Goal: Information Seeking & Learning: Find specific page/section

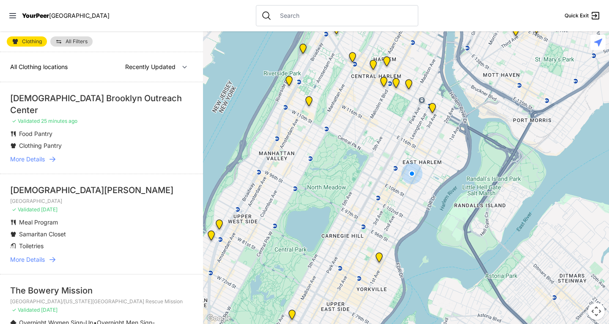
select select "nearby"
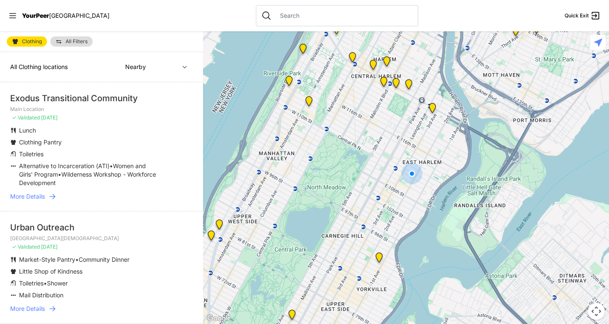
click at [431, 107] on img "Main Location" at bounding box center [432, 110] width 11 height 14
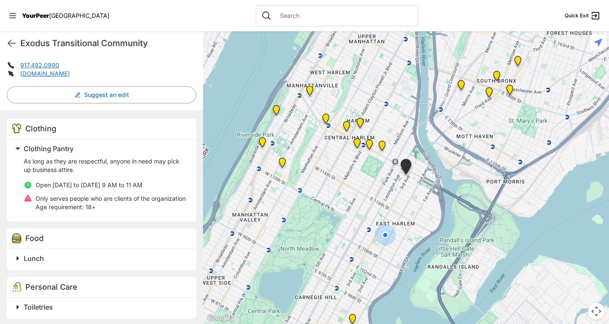
scroll to position [212, 0]
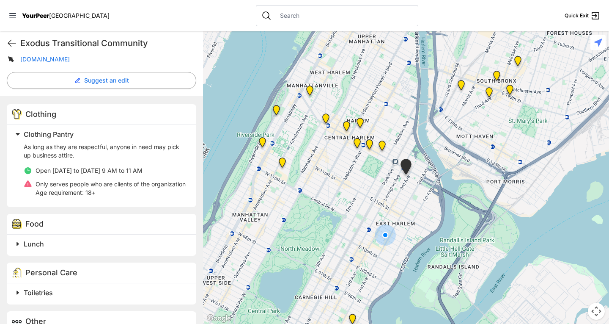
click at [19, 250] on span at bounding box center [123, 244] width 223 height 12
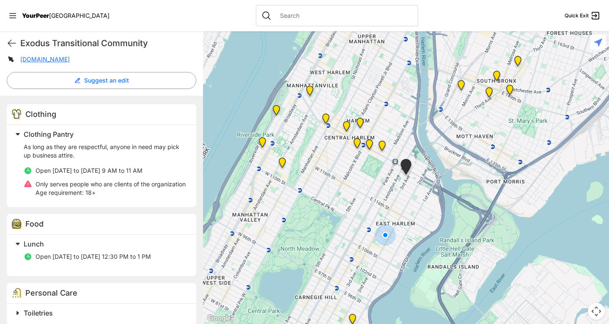
click at [21, 250] on span at bounding box center [123, 244] width 223 height 12
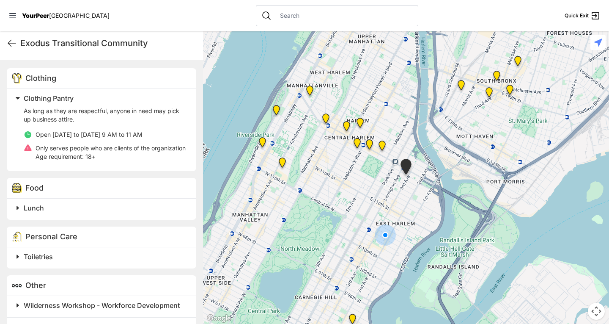
scroll to position [296, 0]
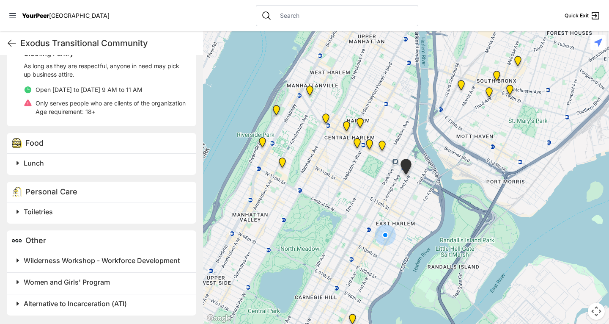
click at [28, 216] on span "Toiletries" at bounding box center [38, 211] width 29 height 8
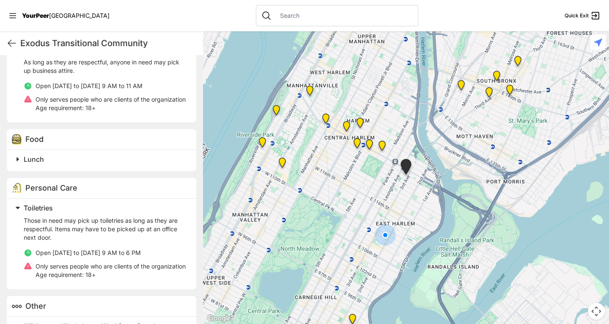
click at [28, 212] on span "Toiletries" at bounding box center [38, 208] width 29 height 8
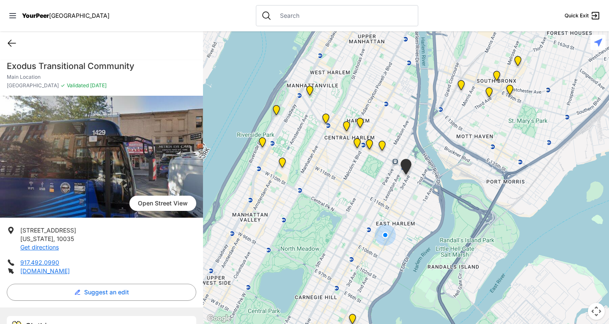
click at [8, 45] on icon at bounding box center [12, 43] width 10 height 10
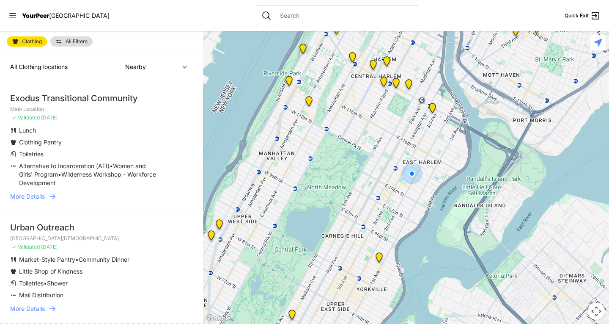
click at [379, 258] on img "Avenue Church" at bounding box center [379, 259] width 11 height 14
